Goal: Task Accomplishment & Management: Use online tool/utility

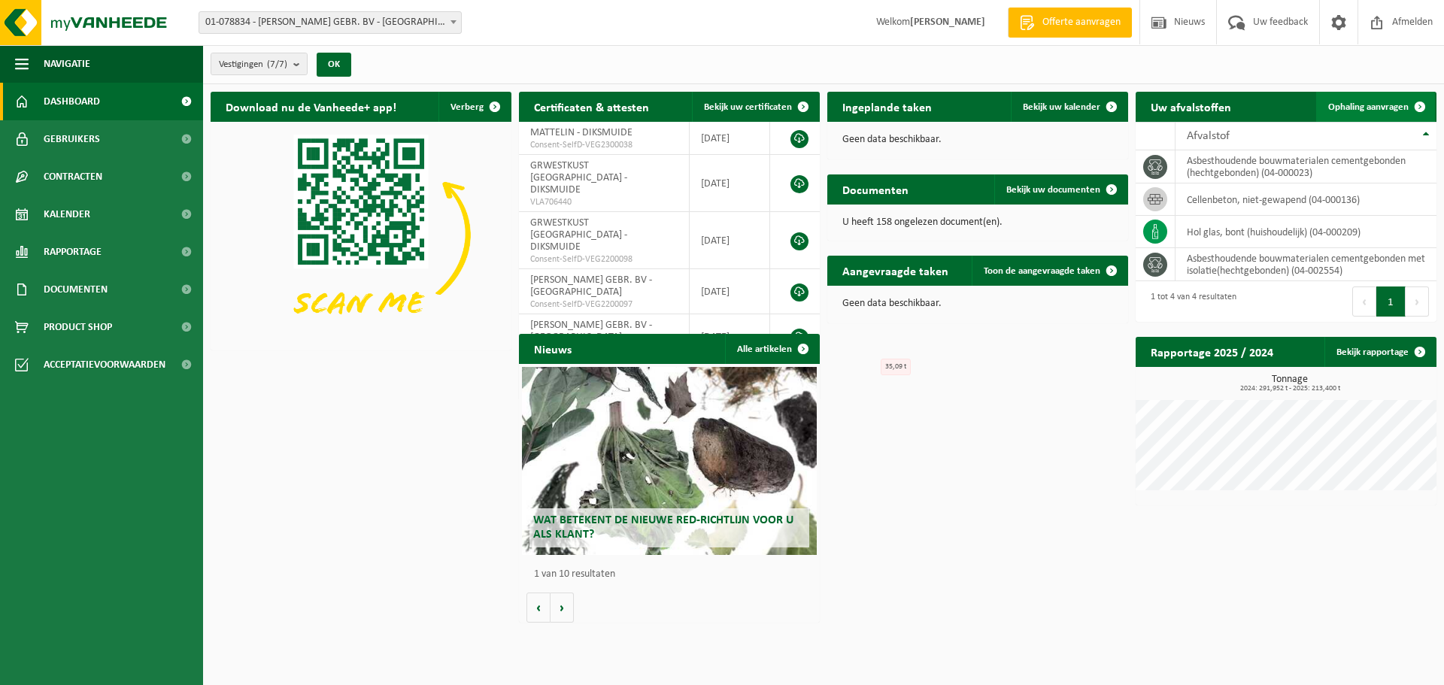
click at [1400, 106] on span "Ophaling aanvragen" at bounding box center [1368, 107] width 80 height 10
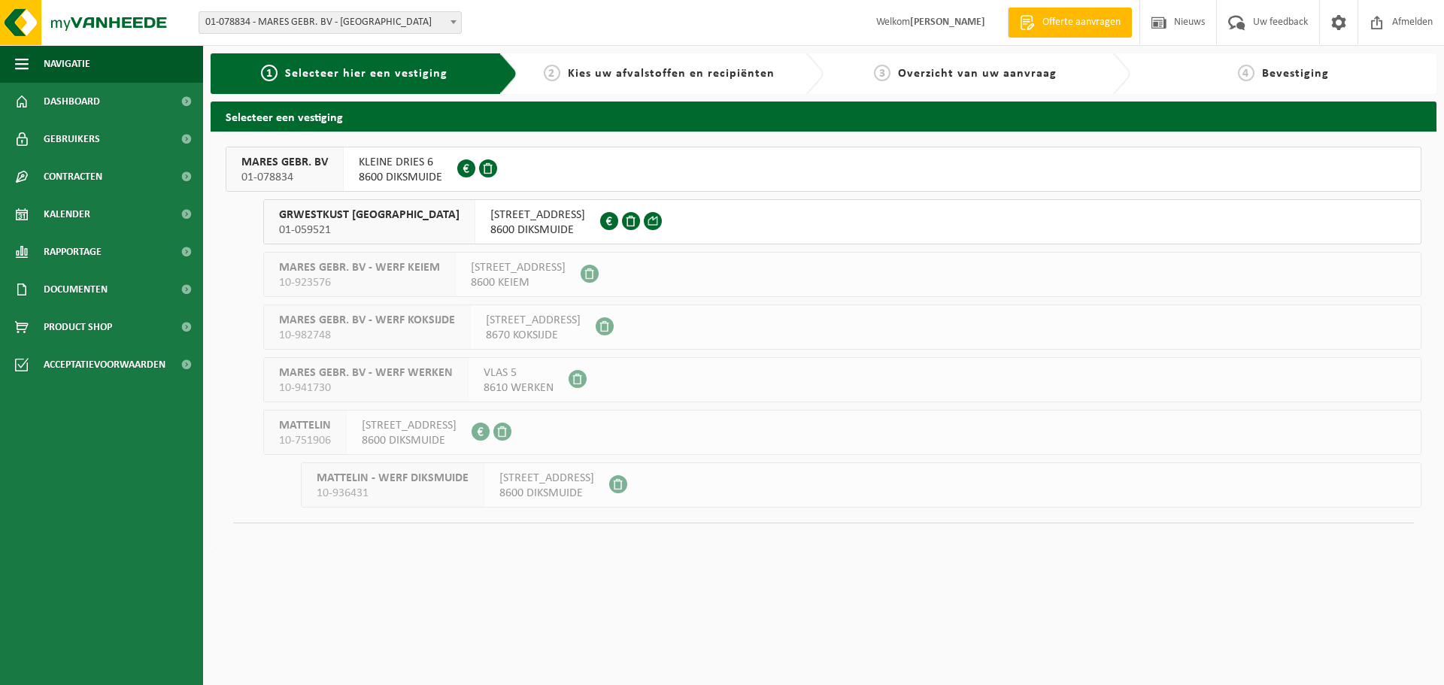
click at [411, 162] on span "KLEINE DRIES 6" at bounding box center [400, 162] width 83 height 15
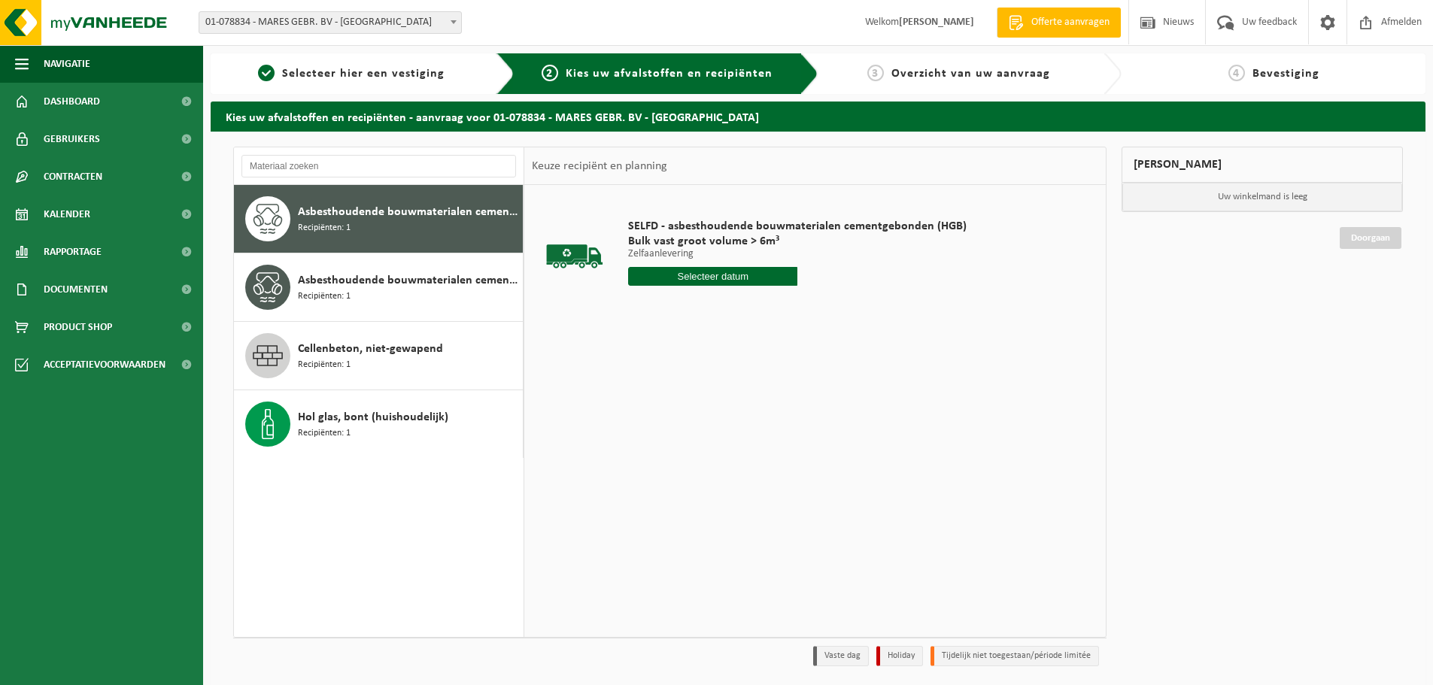
click at [692, 275] on input "text" at bounding box center [712, 276] width 169 height 19
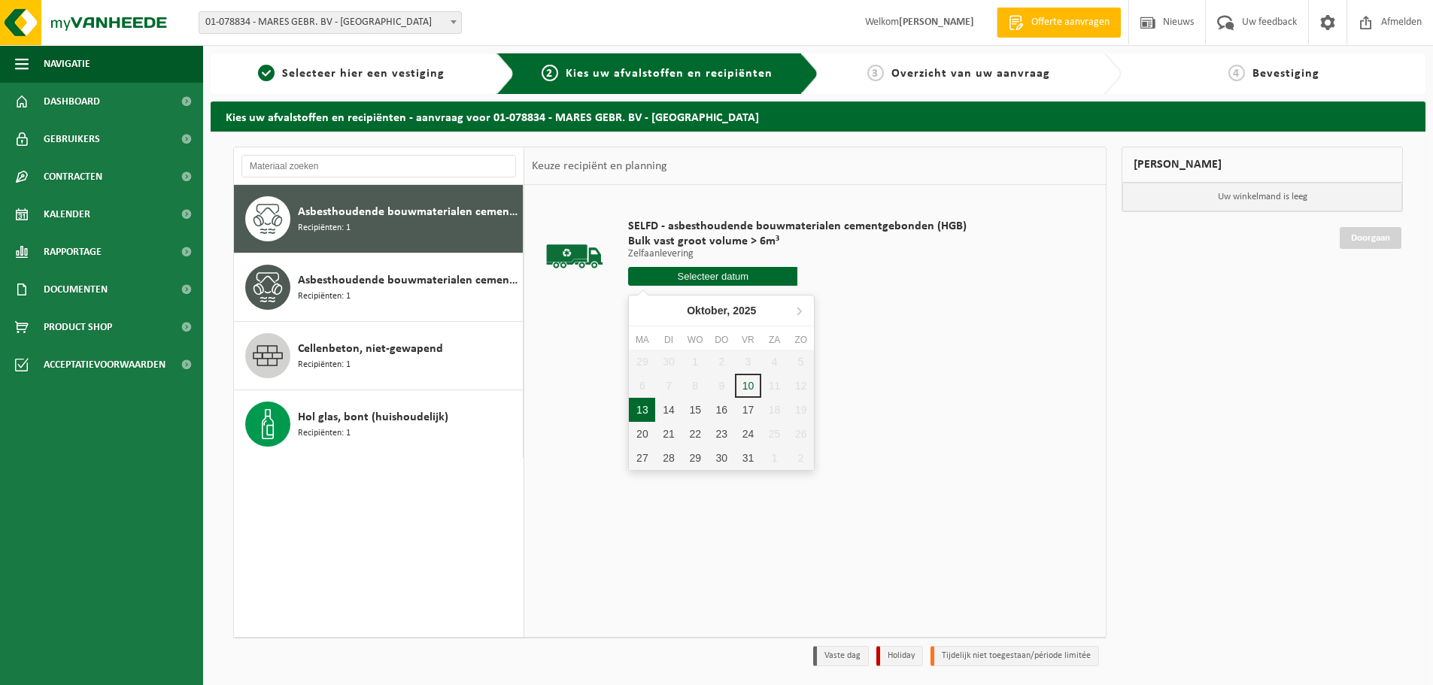
click at [648, 410] on div "13" at bounding box center [642, 410] width 26 height 24
type input "Van 2025-10-13"
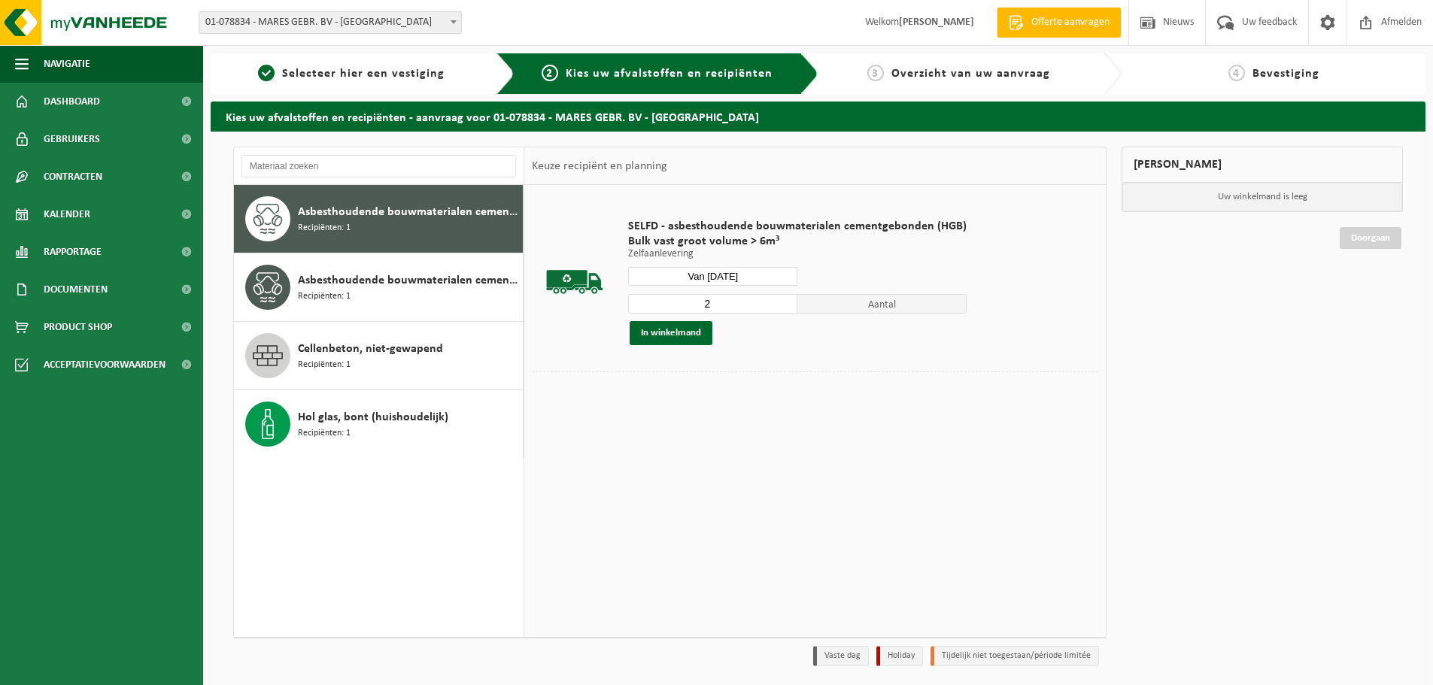
type input "2"
click at [782, 302] on input "2" at bounding box center [712, 304] width 169 height 20
click at [657, 334] on button "In winkelmand" at bounding box center [671, 333] width 83 height 24
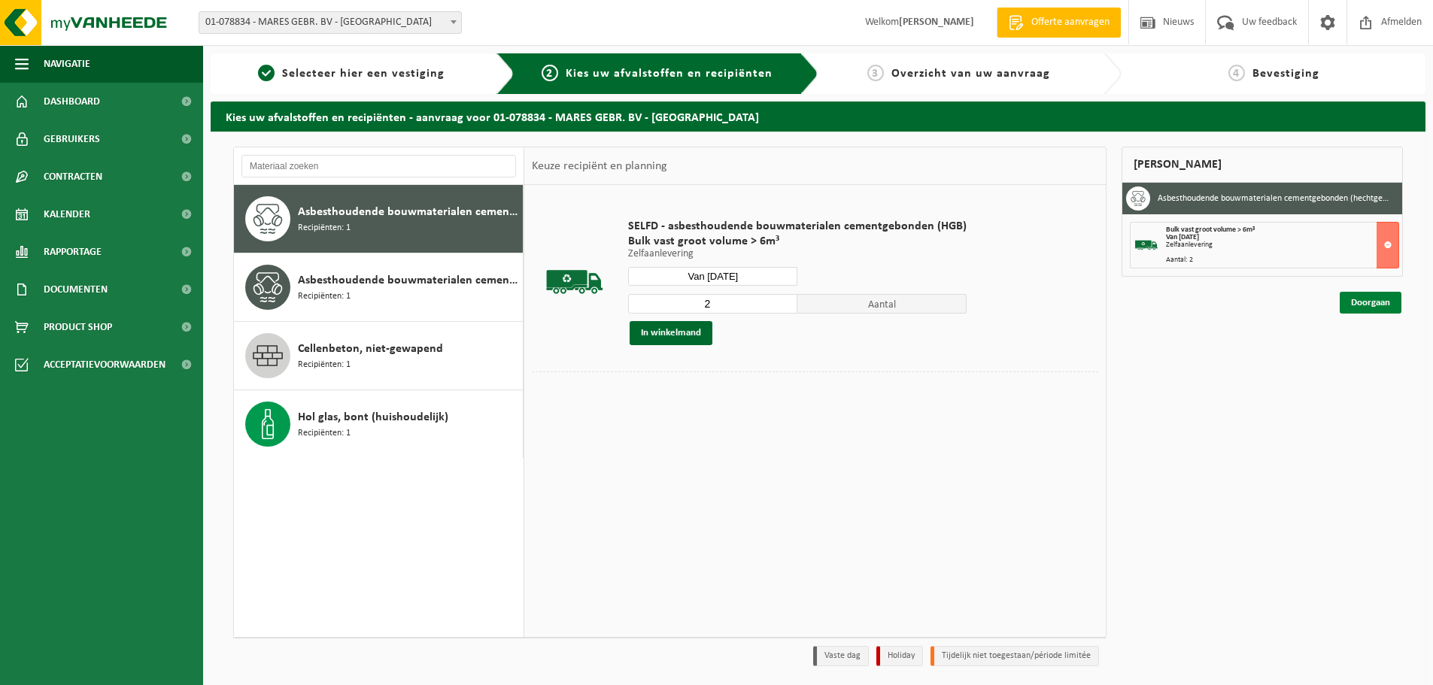
click at [1362, 299] on link "Doorgaan" at bounding box center [1370, 303] width 62 height 22
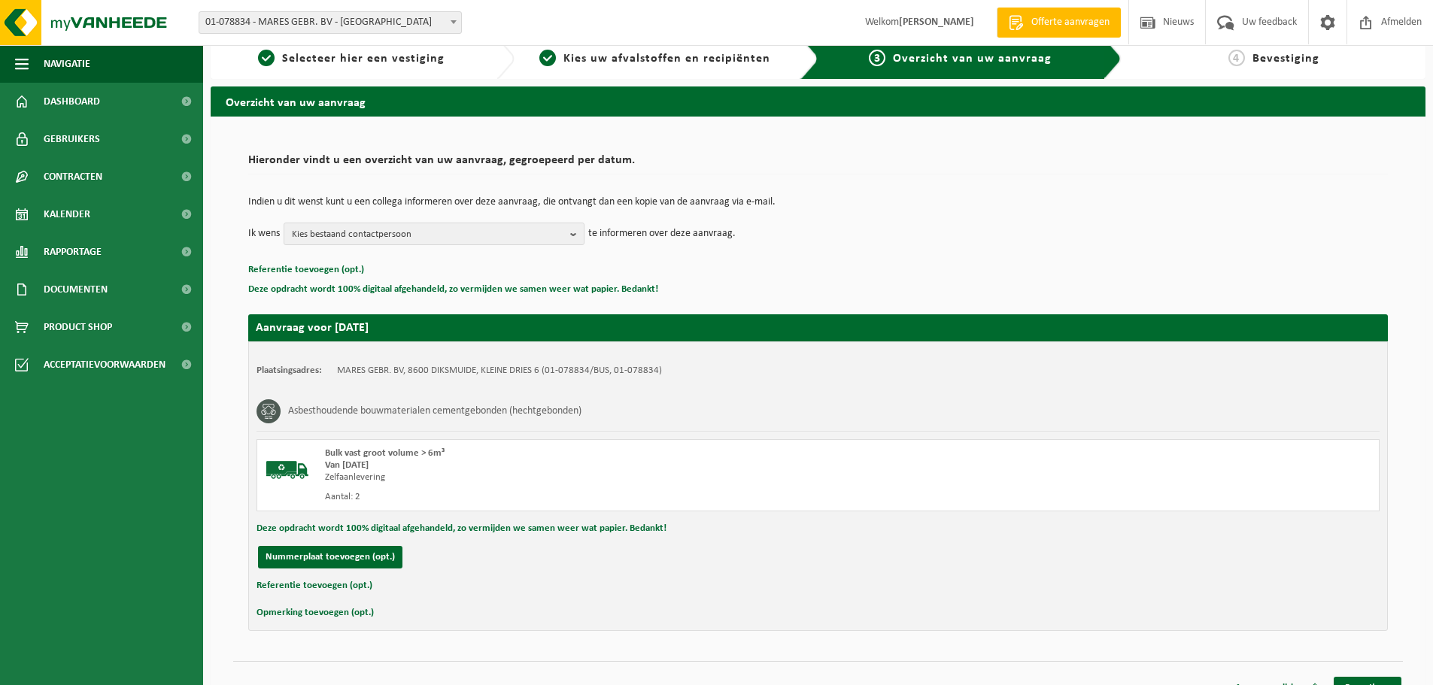
scroll to position [37, 0]
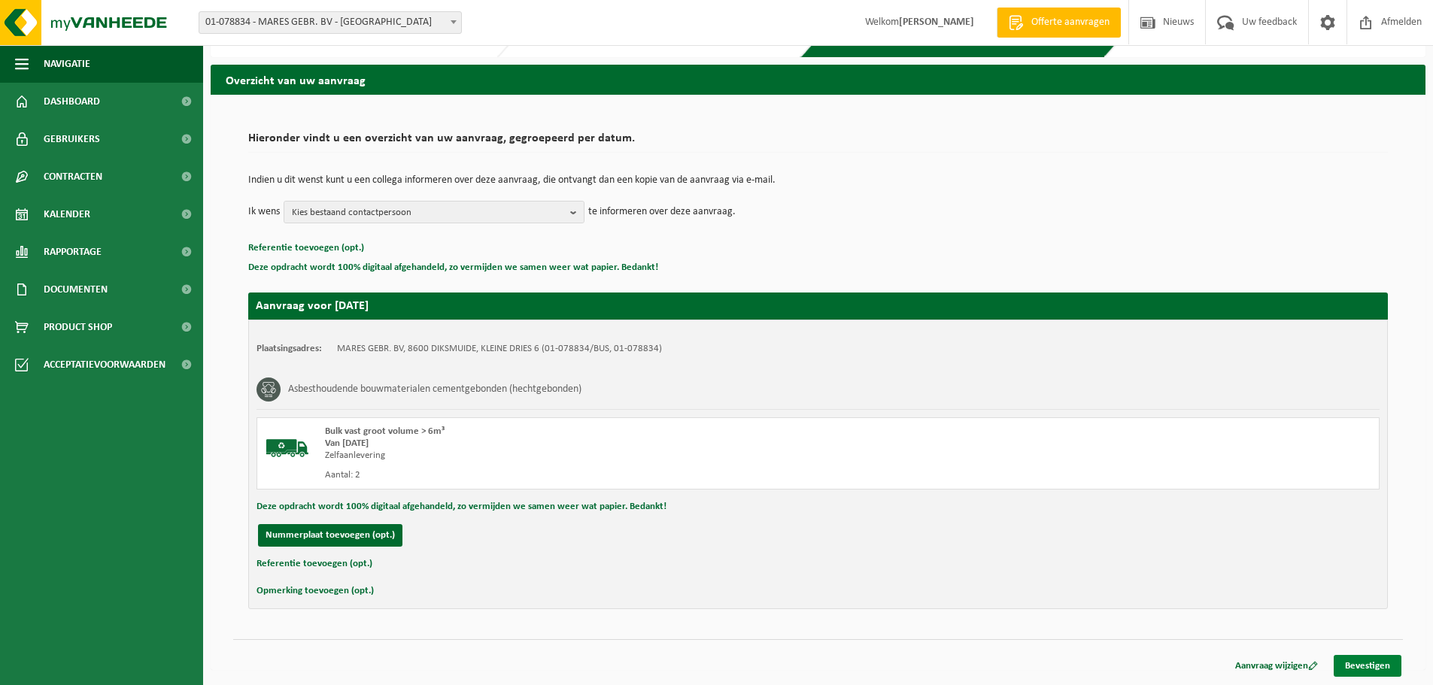
click at [1368, 664] on link "Bevestigen" at bounding box center [1367, 666] width 68 height 22
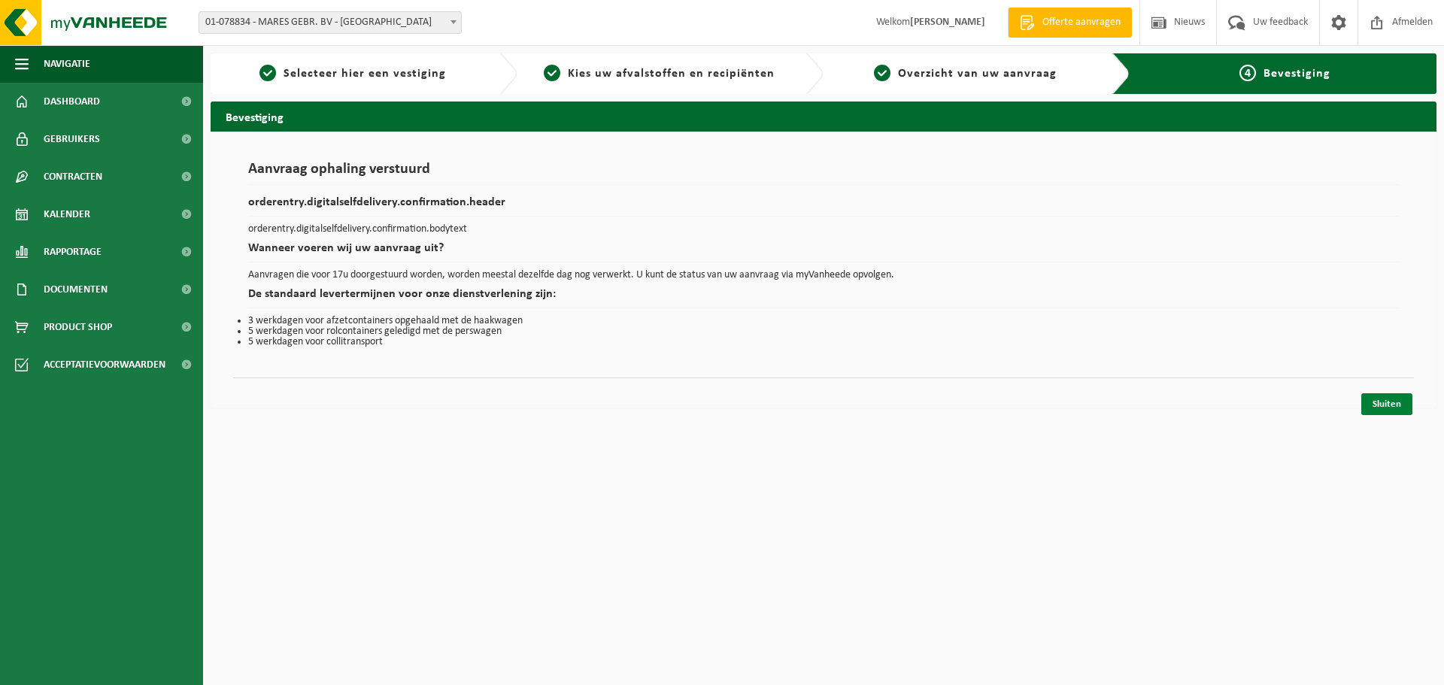
click at [1385, 407] on link "Sluiten" at bounding box center [1386, 404] width 51 height 22
